Goal: Information Seeking & Learning: Learn about a topic

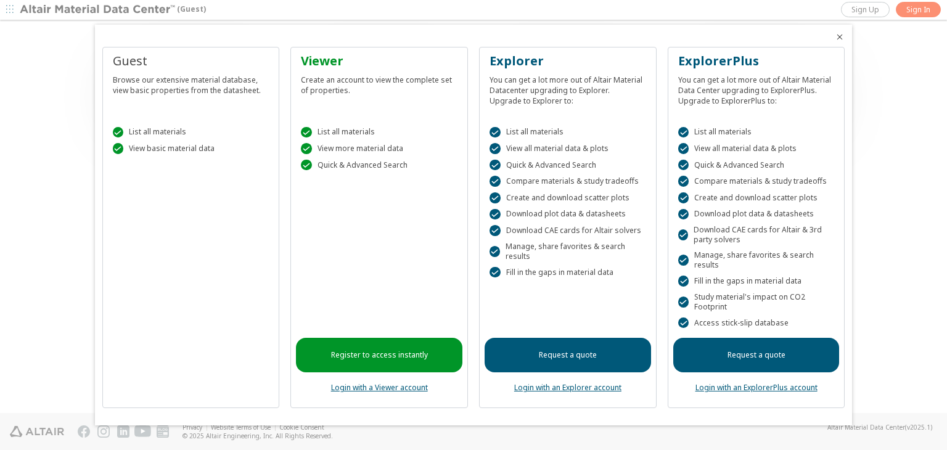
click at [128, 63] on div "Guest" at bounding box center [191, 60] width 157 height 17
click at [918, 6] on div at bounding box center [473, 225] width 947 height 450
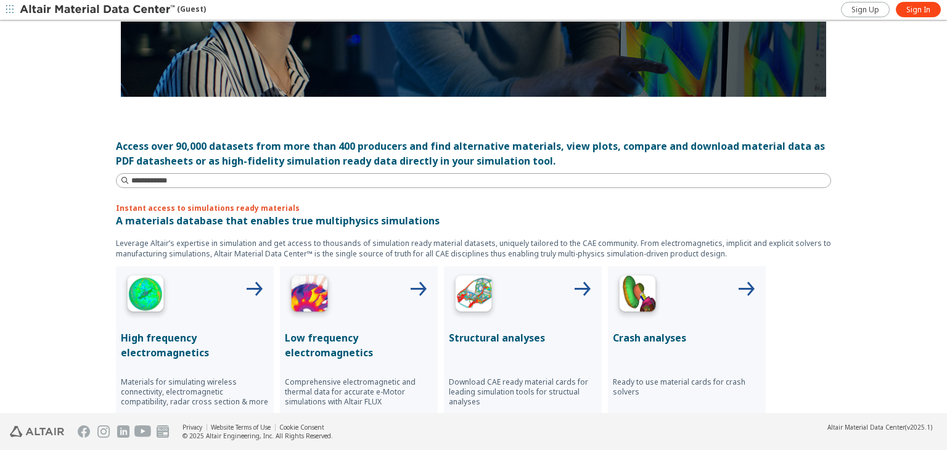
scroll to position [247, 0]
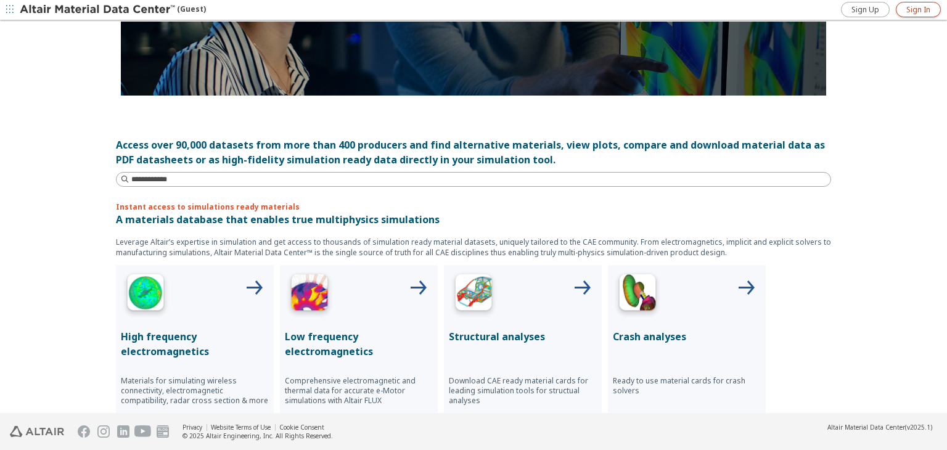
click at [923, 10] on span "Sign In" at bounding box center [918, 10] width 24 height 10
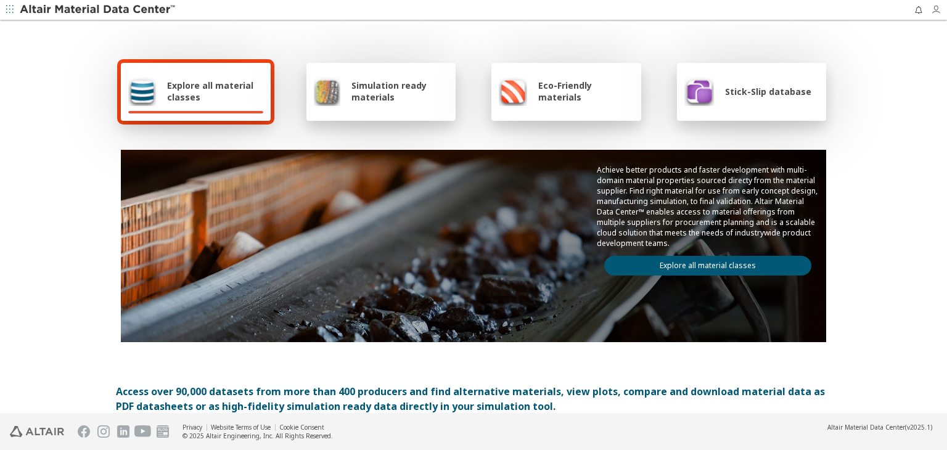
click at [934, 10] on icon "button" at bounding box center [936, 10] width 10 height 10
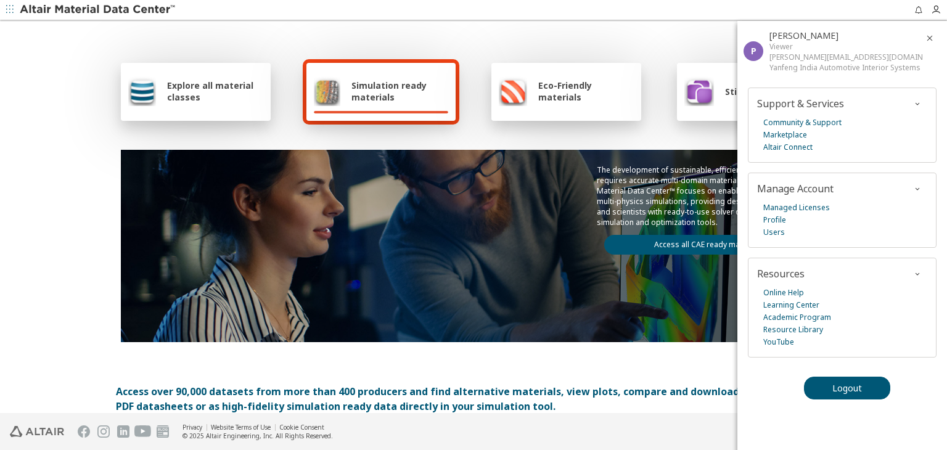
click at [932, 38] on icon "button" at bounding box center [930, 38] width 10 height 10
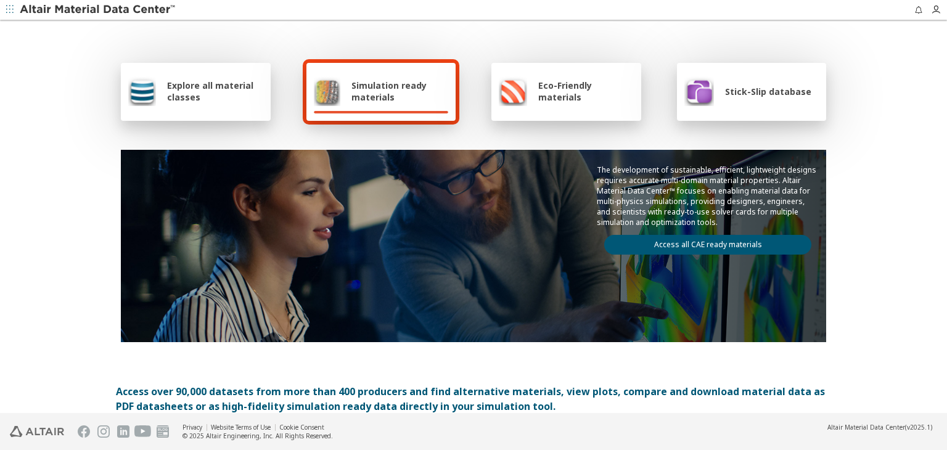
click at [745, 82] on div "Stick-Slip database" at bounding box center [747, 91] width 127 height 30
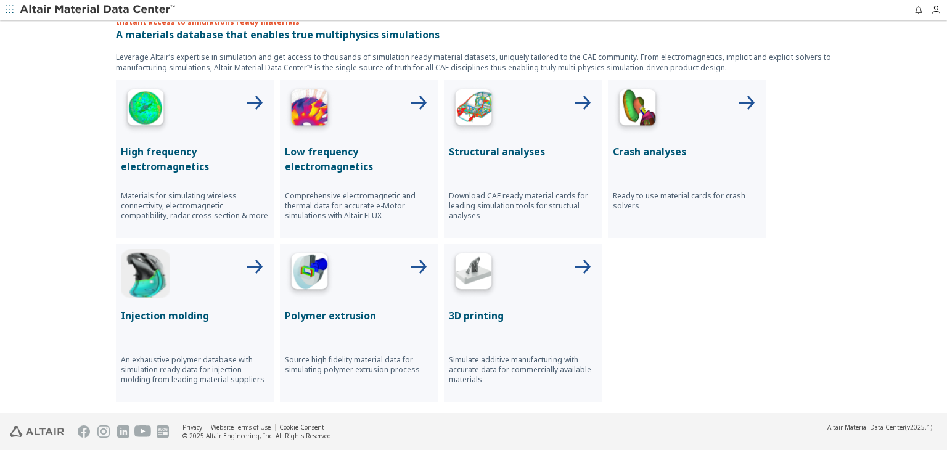
scroll to position [62, 0]
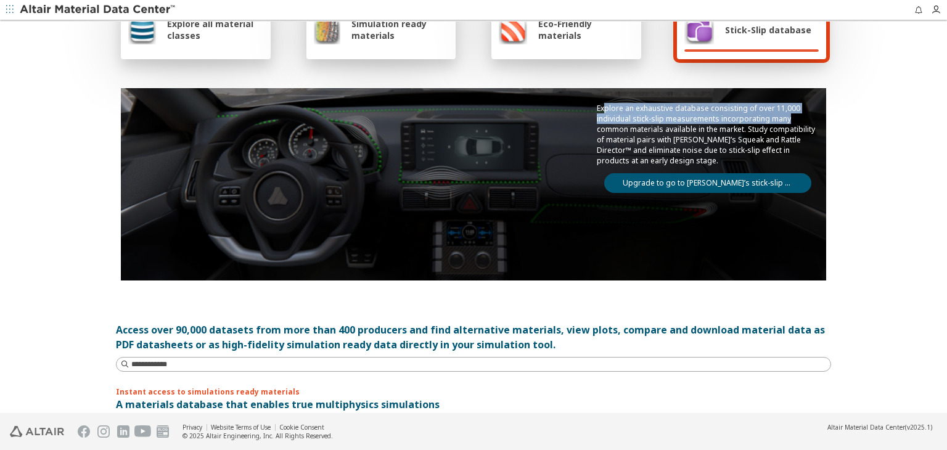
drag, startPoint x: 601, startPoint y: 107, endPoint x: 760, endPoint y: 156, distance: 166.5
click at [783, 121] on p "Explore an exhaustive database consisting of over 11,000 individual stick-slip …" at bounding box center [708, 134] width 222 height 63
click at [744, 181] on link "Upgrade to go to [PERSON_NAME]’s stick-slip database" at bounding box center [707, 183] width 207 height 20
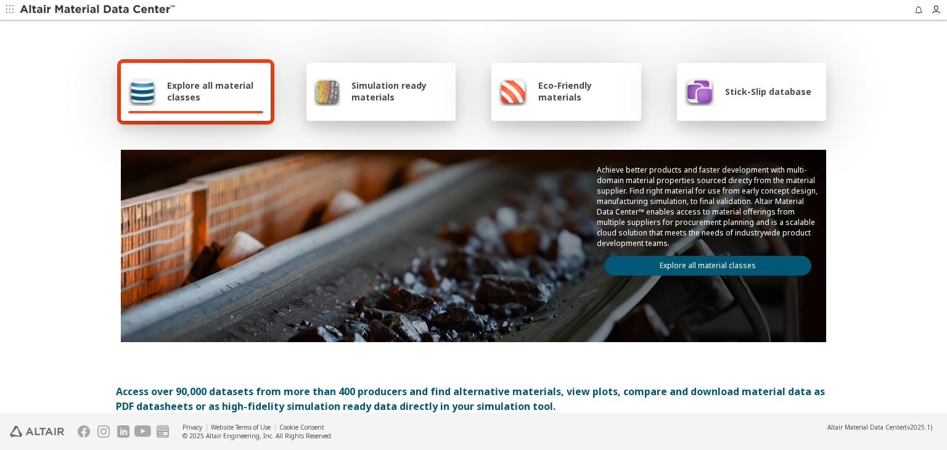
click at [751, 102] on div "Stick-Slip database" at bounding box center [747, 91] width 127 height 30
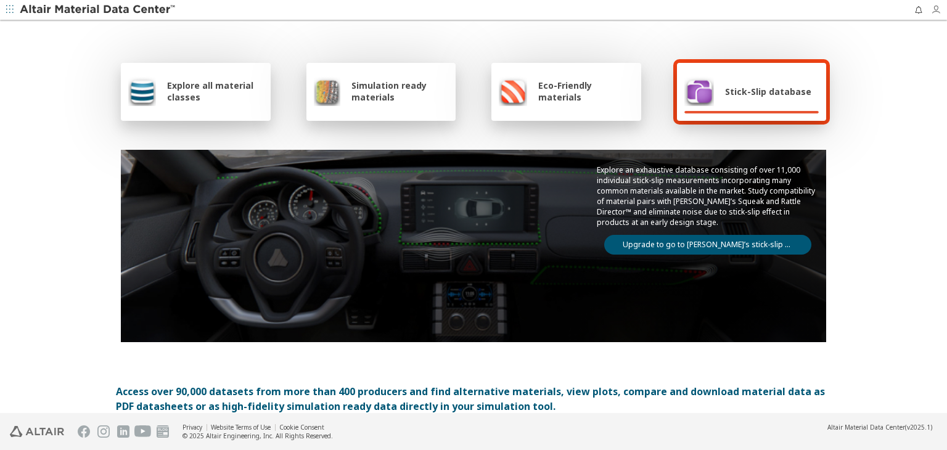
click at [934, 9] on icon "button" at bounding box center [936, 10] width 10 height 10
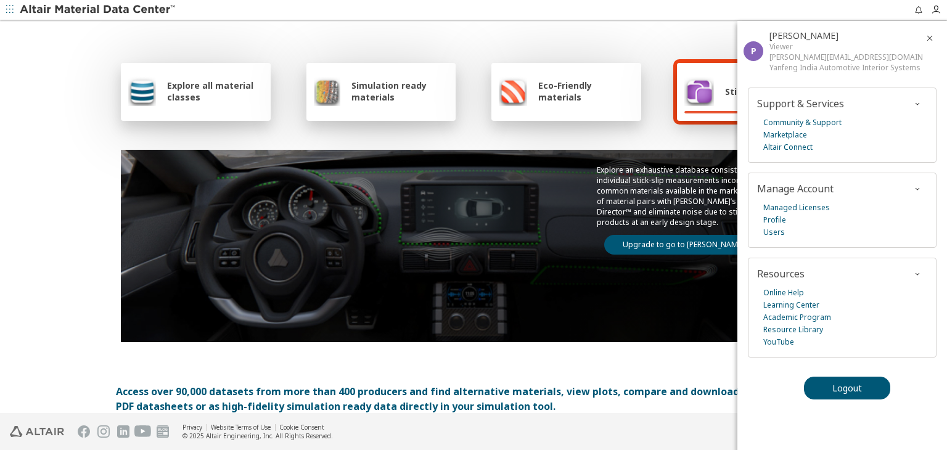
click at [669, 430] on footer "Privacy Website Terms of Use Cookie Consent © 2025 Altair Engineering, Inc. All…" at bounding box center [473, 431] width 947 height 37
click at [653, 49] on div "Explore all material classes Simulation ready materials Eco-Friendly materials …" at bounding box center [473, 201] width 715 height 358
click at [930, 36] on icon "button" at bounding box center [930, 38] width 10 height 10
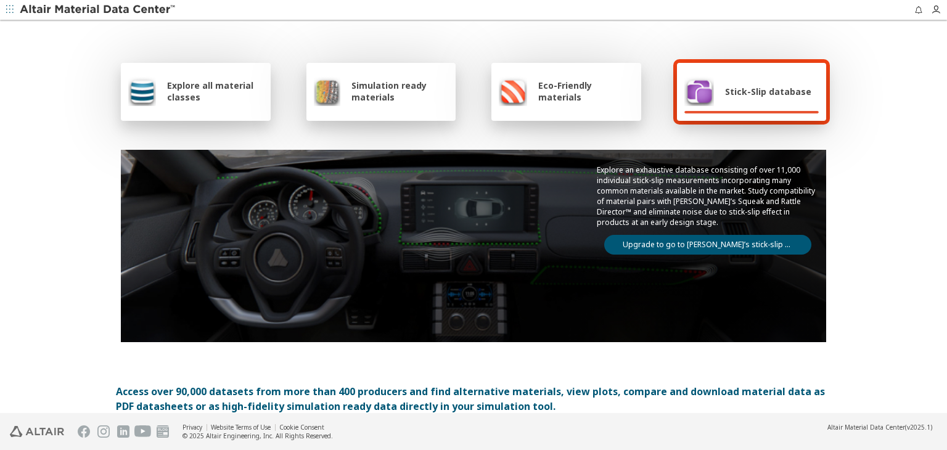
click at [758, 97] on span "Stick-Slip database" at bounding box center [768, 92] width 86 height 12
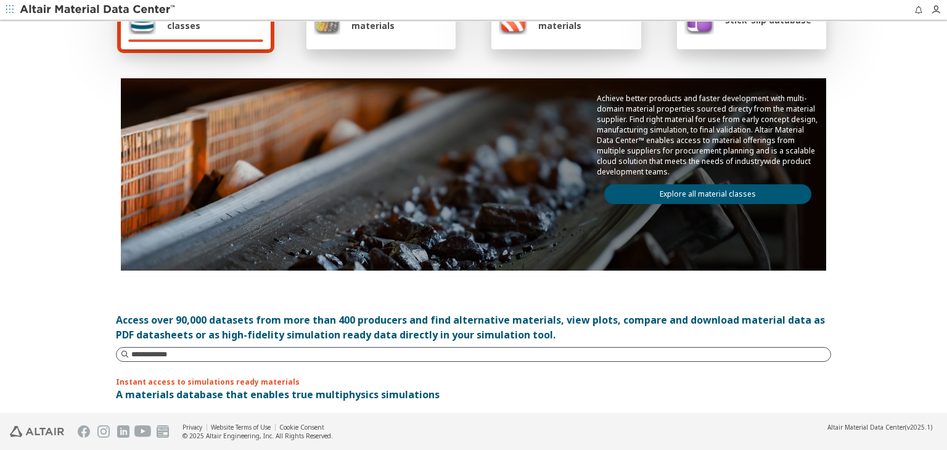
scroll to position [62, 0]
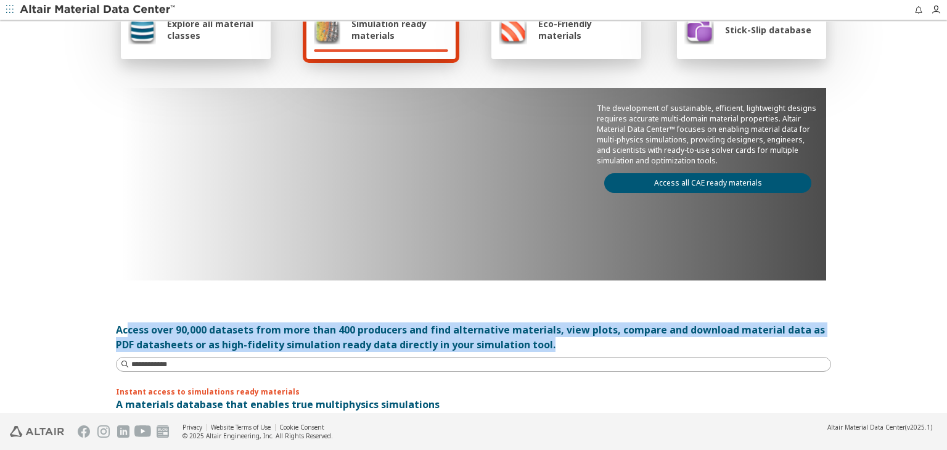
drag, startPoint x: 123, startPoint y: 326, endPoint x: 587, endPoint y: 340, distance: 463.8
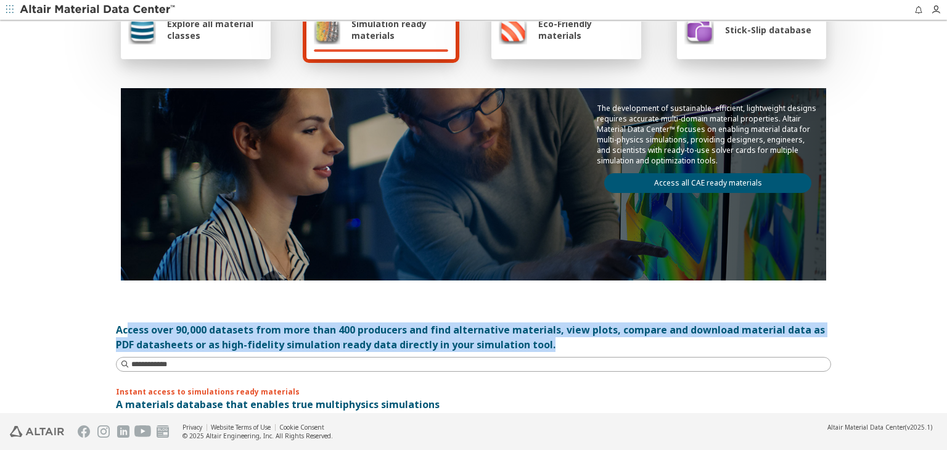
click at [587, 340] on div "Access over 90,000 datasets from more than 400 producers and find alternative m…" at bounding box center [473, 337] width 715 height 30
click at [661, 348] on div "Access over 90,000 datasets from more than 400 producers and find alternative m…" at bounding box center [473, 337] width 715 height 30
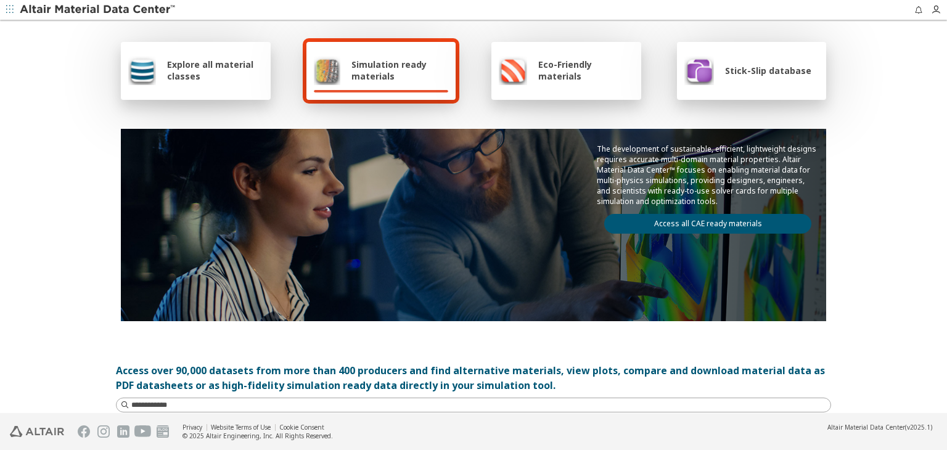
scroll to position [0, 0]
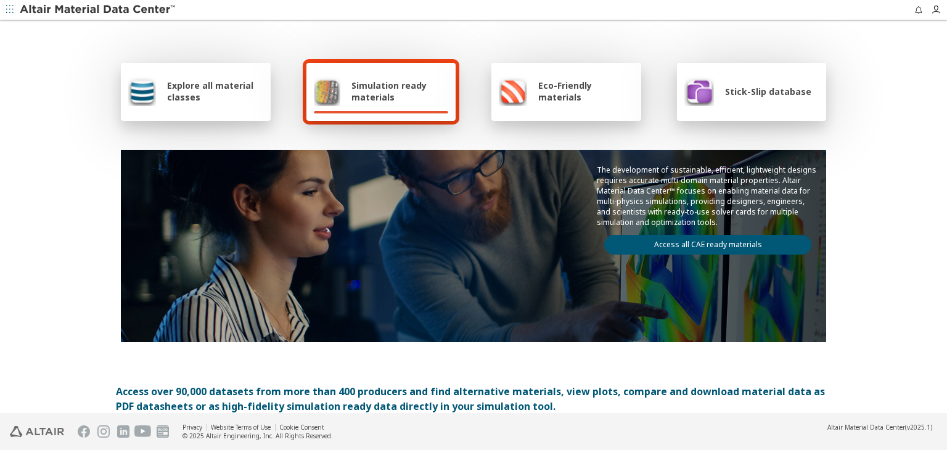
click at [734, 94] on span "Stick-Slip database" at bounding box center [768, 92] width 86 height 12
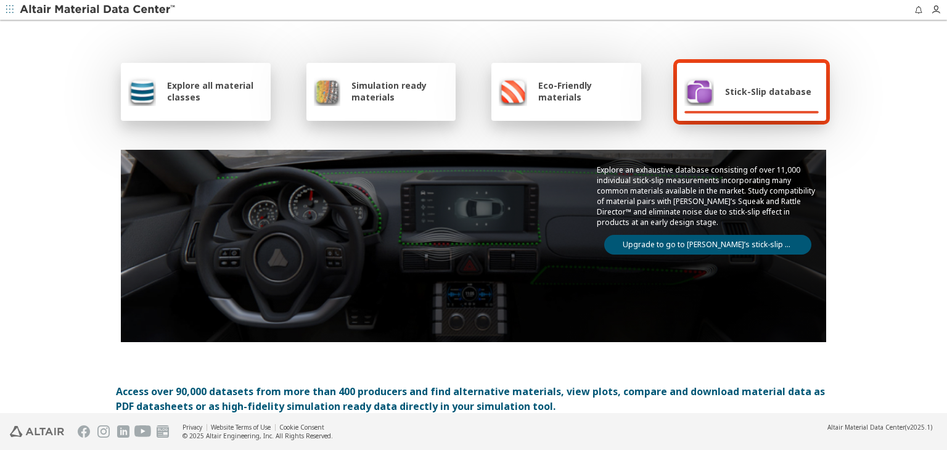
click at [694, 242] on link "Upgrade to go to [PERSON_NAME]’s stick-slip database" at bounding box center [707, 245] width 207 height 20
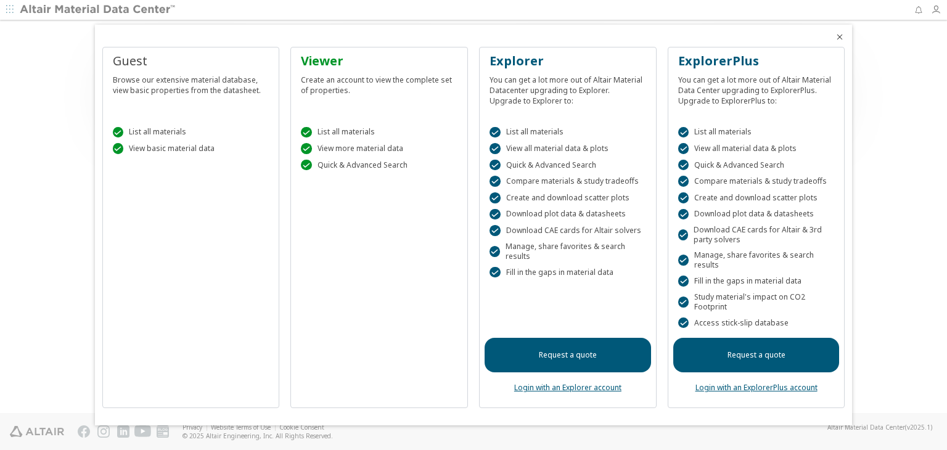
click at [597, 388] on link "Login with an Explorer account" at bounding box center [567, 387] width 107 height 10
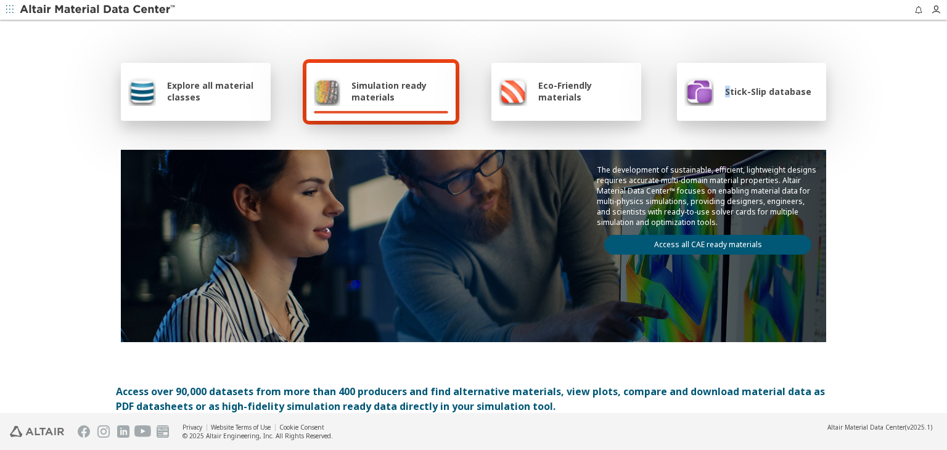
click at [723, 107] on div "Stick-Slip database" at bounding box center [752, 92] width 150 height 58
